Goal: Transaction & Acquisition: Purchase product/service

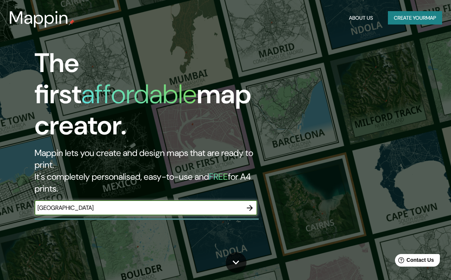
type input "[GEOGRAPHIC_DATA]"
click at [248, 203] on icon "button" at bounding box center [249, 207] width 9 height 9
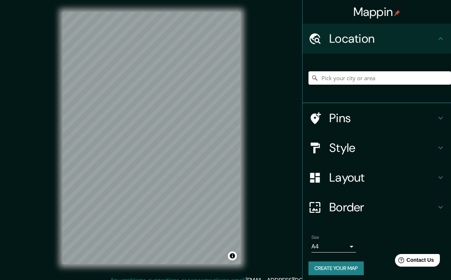
click at [326, 80] on input "Pick your city or area" at bounding box center [380, 77] width 143 height 13
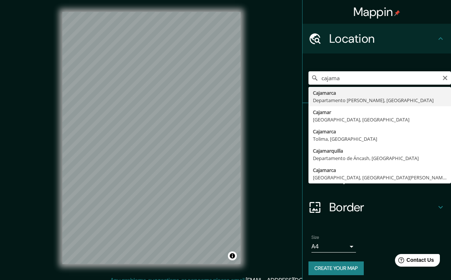
type input "Cajamarca, [GEOGRAPHIC_DATA][PERSON_NAME], [GEOGRAPHIC_DATA]"
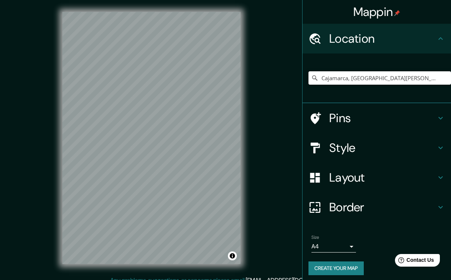
scroll to position [4, 0]
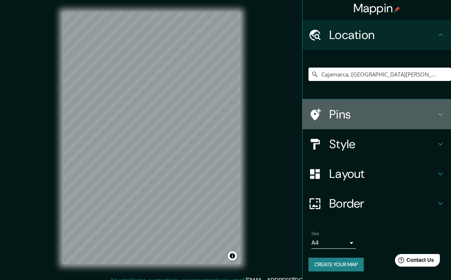
click at [377, 118] on h4 "Pins" at bounding box center [382, 114] width 107 height 15
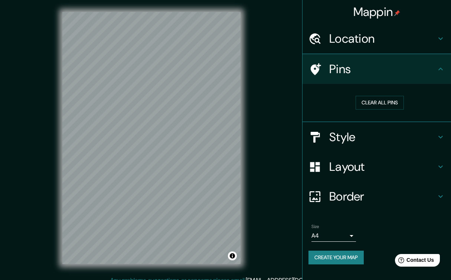
scroll to position [0, 0]
click at [398, 73] on h4 "Pins" at bounding box center [382, 69] width 107 height 15
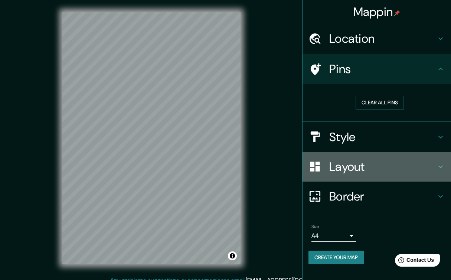
click at [392, 165] on h4 "Layout" at bounding box center [382, 166] width 107 height 15
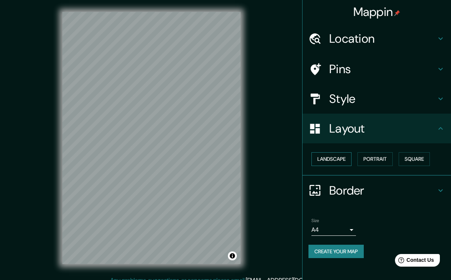
click at [336, 160] on button "Landscape" at bounding box center [332, 159] width 40 height 14
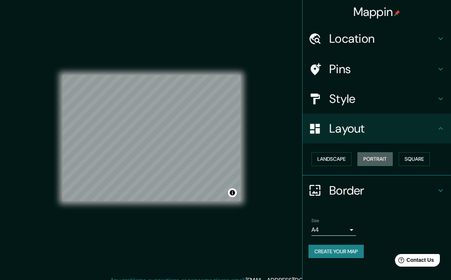
click at [383, 159] on button "Portrait" at bounding box center [375, 159] width 35 height 14
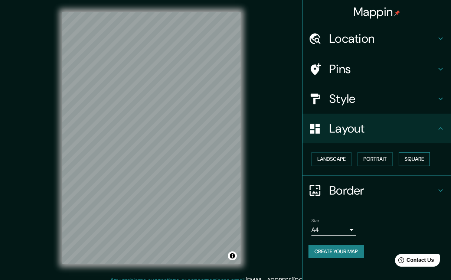
click at [410, 159] on button "Square" at bounding box center [414, 159] width 31 height 14
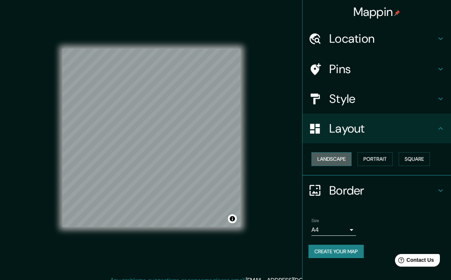
click at [329, 159] on button "Landscape" at bounding box center [332, 159] width 40 height 14
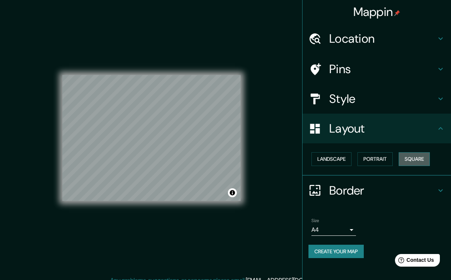
click at [404, 159] on button "Square" at bounding box center [414, 159] width 31 height 14
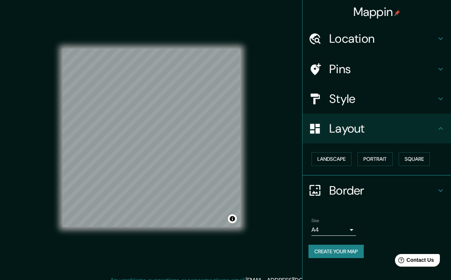
click at [413, 133] on h4 "Layout" at bounding box center [382, 128] width 107 height 15
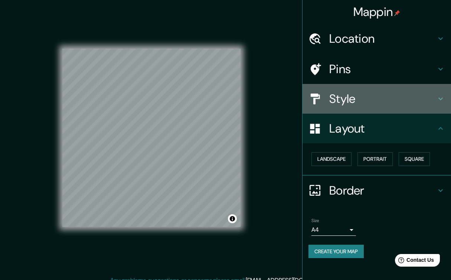
click at [398, 99] on h4 "Style" at bounding box center [382, 98] width 107 height 15
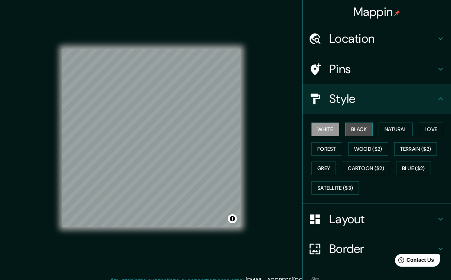
click at [355, 128] on button "Black" at bounding box center [359, 130] width 28 height 14
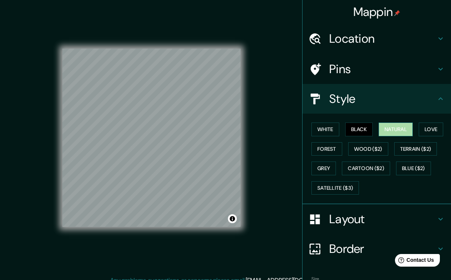
click at [403, 128] on button "Natural" at bounding box center [396, 130] width 34 height 14
click at [400, 149] on button "Terrain ($2)" at bounding box center [415, 149] width 43 height 14
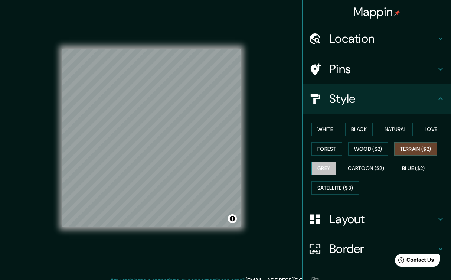
click at [327, 170] on button "Grey" at bounding box center [324, 169] width 25 height 14
click at [323, 154] on button "Forest" at bounding box center [327, 149] width 31 height 14
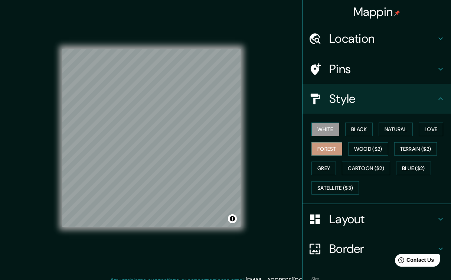
click at [317, 131] on button "White" at bounding box center [326, 130] width 28 height 14
click at [357, 127] on button "Black" at bounding box center [359, 130] width 28 height 14
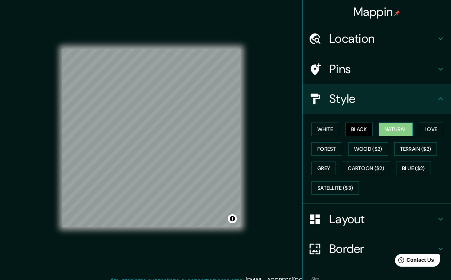
click at [392, 128] on button "Natural" at bounding box center [396, 130] width 34 height 14
click at [352, 129] on button "Black" at bounding box center [359, 130] width 28 height 14
click at [325, 131] on button "White" at bounding box center [326, 130] width 28 height 14
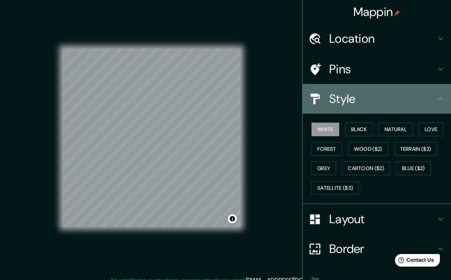
click at [378, 104] on h4 "Style" at bounding box center [382, 98] width 107 height 15
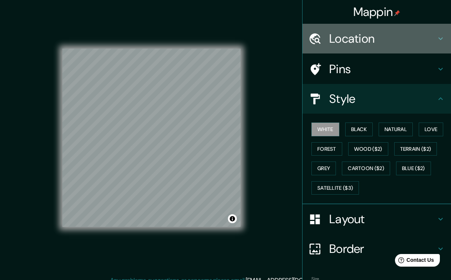
click at [379, 42] on h4 "Location" at bounding box center [382, 38] width 107 height 15
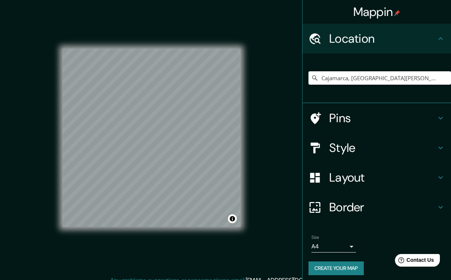
click at [379, 42] on h4 "Location" at bounding box center [382, 38] width 107 height 15
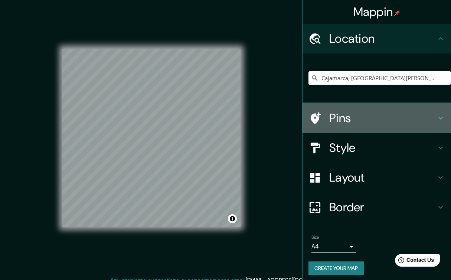
click at [354, 117] on h4 "Pins" at bounding box center [382, 118] width 107 height 15
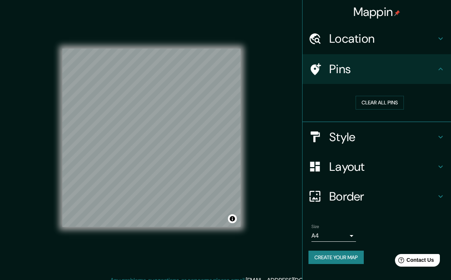
click at [387, 148] on div "Style" at bounding box center [377, 137] width 149 height 30
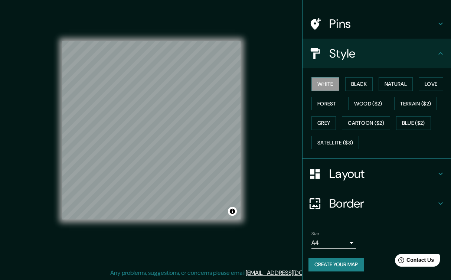
scroll to position [7, 0]
click at [361, 169] on h4 "Layout" at bounding box center [382, 173] width 107 height 15
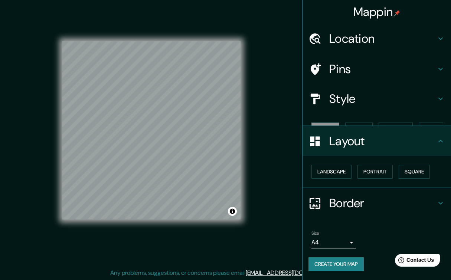
scroll to position [0, 0]
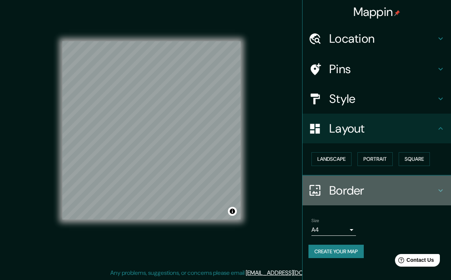
click at [358, 196] on h4 "Border" at bounding box center [382, 190] width 107 height 15
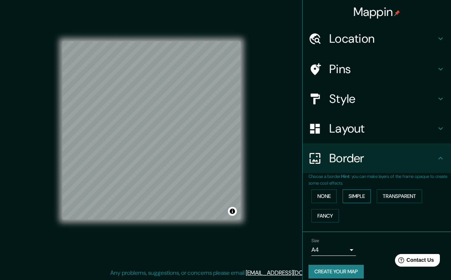
scroll to position [7, 0]
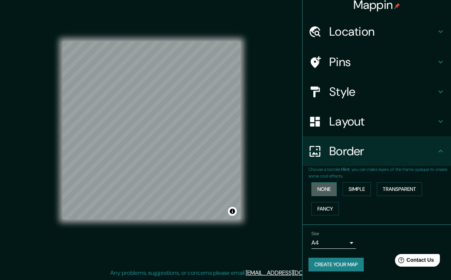
click at [322, 192] on button "None" at bounding box center [324, 189] width 25 height 14
click at [349, 192] on button "Simple" at bounding box center [357, 189] width 28 height 14
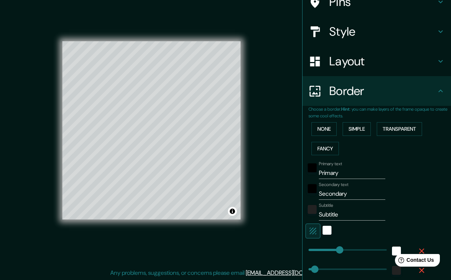
scroll to position [7, 0]
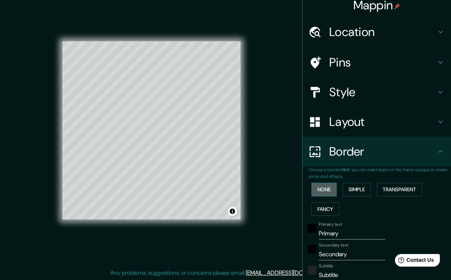
click at [326, 192] on button "None" at bounding box center [324, 190] width 25 height 14
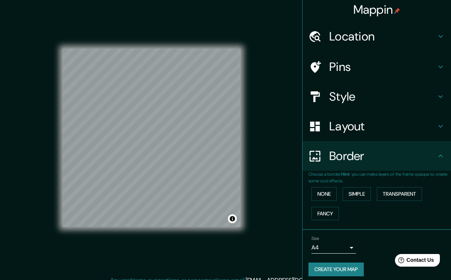
scroll to position [0, 0]
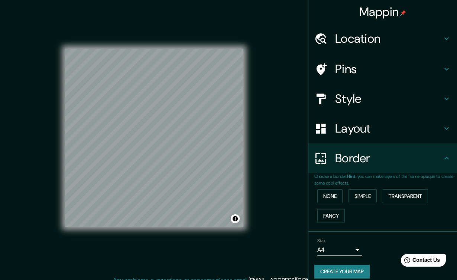
click at [336, 248] on body "Mappin Location [GEOGRAPHIC_DATA], [GEOGRAPHIC_DATA][PERSON_NAME], [GEOGRAPHIC_…" at bounding box center [228, 140] width 457 height 280
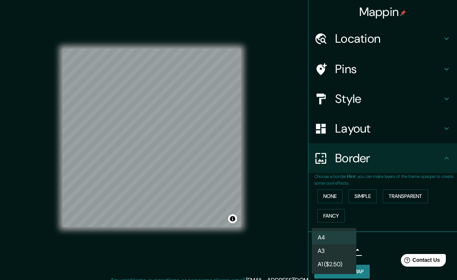
click at [330, 252] on li "A3" at bounding box center [334, 250] width 45 height 13
type input "a4"
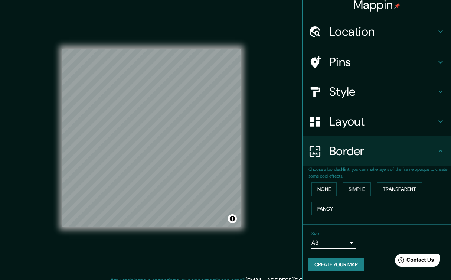
click at [352, 27] on h4 "Location" at bounding box center [382, 31] width 107 height 15
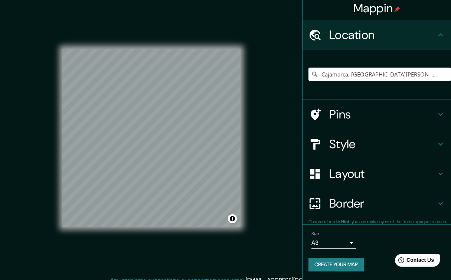
scroll to position [4, 0]
click at [377, 74] on input "Cajamarca, [GEOGRAPHIC_DATA][PERSON_NAME], [GEOGRAPHIC_DATA]" at bounding box center [380, 74] width 143 height 13
click at [259, 121] on div "Mappin Location [GEOGRAPHIC_DATA], [GEOGRAPHIC_DATA][PERSON_NAME], [GEOGRAPHIC_…" at bounding box center [225, 144] width 451 height 288
click at [443, 74] on icon "Clear" at bounding box center [445, 74] width 4 height 4
click at [385, 72] on input "Pick your city or area" at bounding box center [380, 74] width 143 height 13
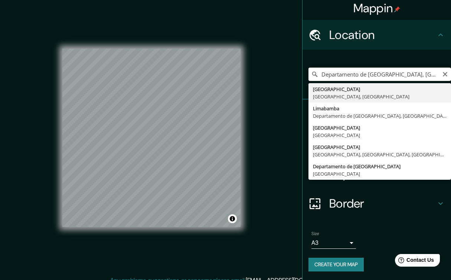
type input "[GEOGRAPHIC_DATA], [GEOGRAPHIC_DATA], [GEOGRAPHIC_DATA]"
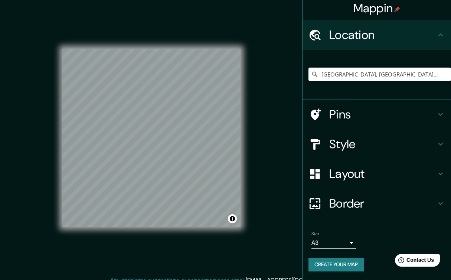
scroll to position [1, 0]
